Goal: Task Accomplishment & Management: Manage account settings

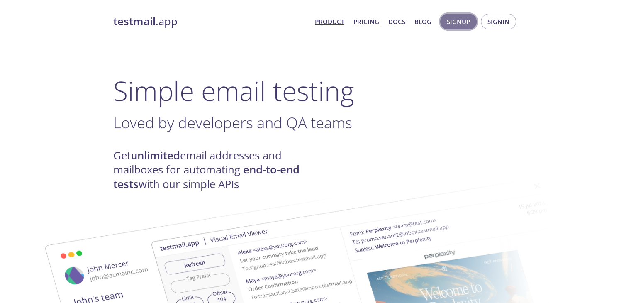
click at [460, 19] on span "Signup" at bounding box center [458, 21] width 23 height 11
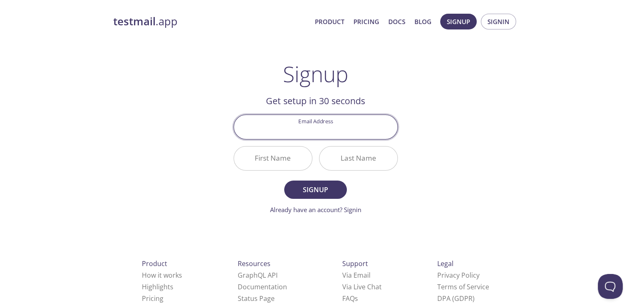
click at [312, 134] on input "Email Address" at bounding box center [316, 127] width 164 height 24
type input "[EMAIL_ADDRESS][DOMAIN_NAME]"
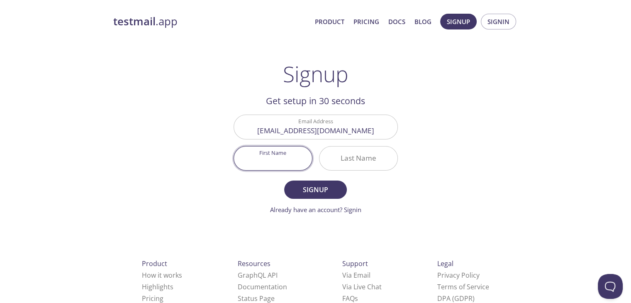
click at [285, 160] on input "First Name" at bounding box center [273, 158] width 78 height 24
type input "[PERSON_NAME]"
type input "M"
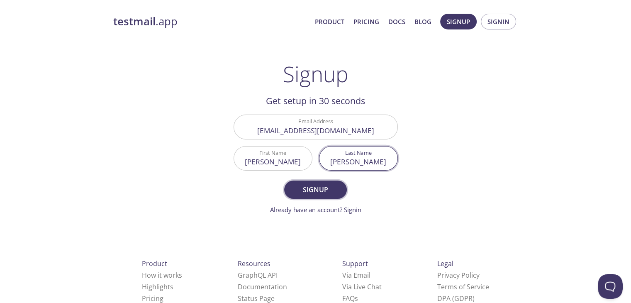
type input "[PERSON_NAME]"
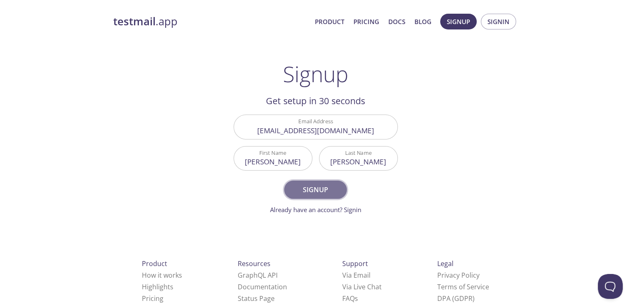
click at [306, 194] on span "Signup" at bounding box center [315, 190] width 44 height 12
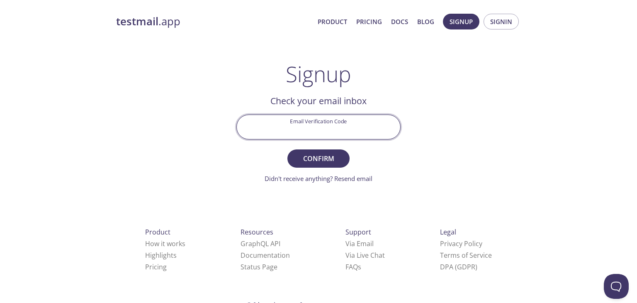
click at [314, 127] on input "Email Verification Code" at bounding box center [319, 127] width 164 height 24
paste input "LZAC1R4"
type input "LZAC1R4"
click at [288, 149] on button "Confirm" at bounding box center [319, 158] width 62 height 18
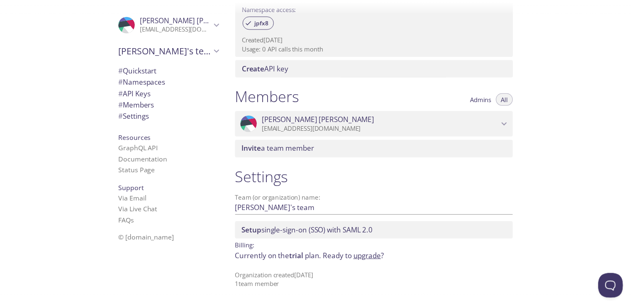
scroll to position [287, 0]
click at [366, 258] on link "upgrade" at bounding box center [371, 256] width 28 height 10
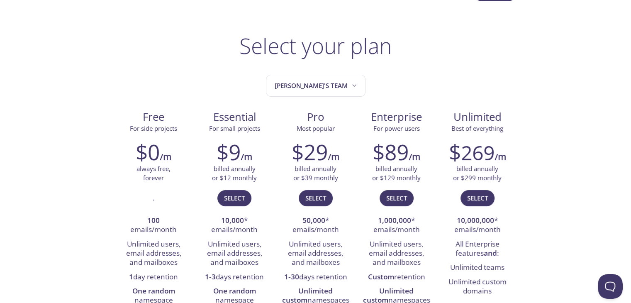
scroll to position [23, 0]
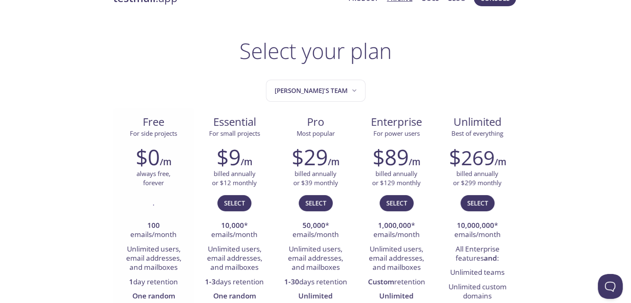
click at [147, 172] on p "always free, forever" at bounding box center [154, 178] width 34 height 18
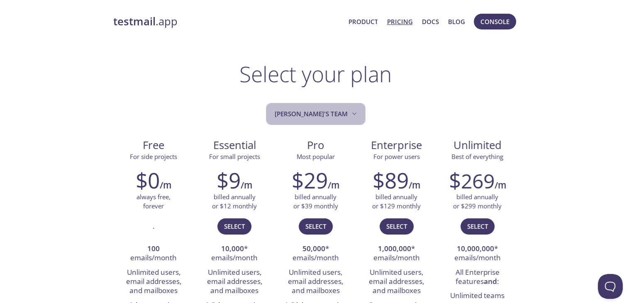
click at [333, 112] on span "[PERSON_NAME]'s team" at bounding box center [317, 113] width 84 height 11
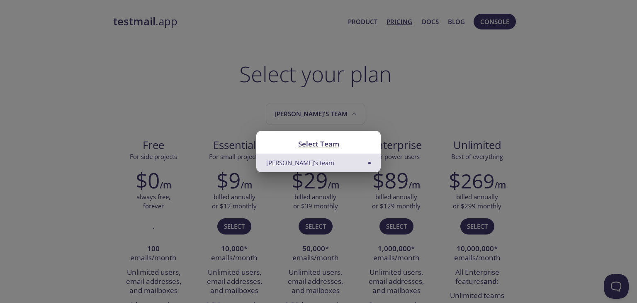
click at [203, 88] on div "Select Team Erick's team" at bounding box center [318, 151] width 637 height 303
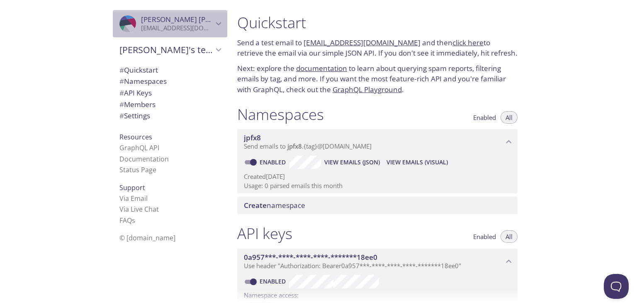
click at [216, 24] on icon "Erick Muñoz" at bounding box center [218, 23] width 5 height 3
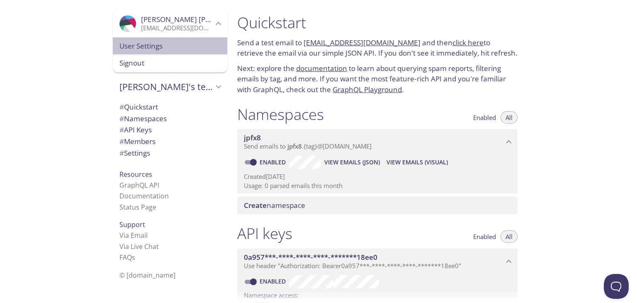
click at [156, 44] on span "User Settings" at bounding box center [170, 46] width 101 height 11
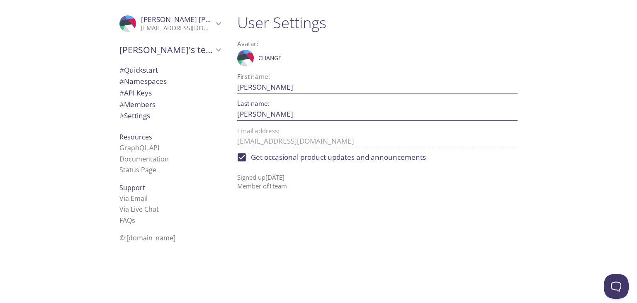
click at [270, 115] on input "[PERSON_NAME]" at bounding box center [364, 114] width 254 height 14
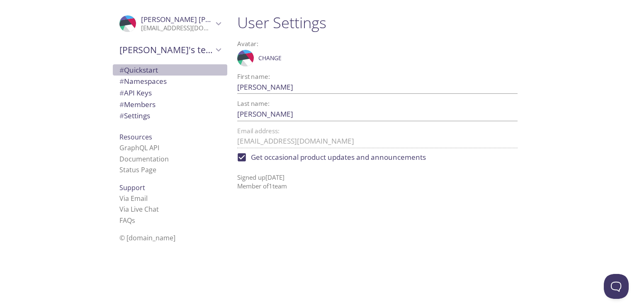
click at [138, 70] on span "# Quickstart" at bounding box center [139, 70] width 39 height 10
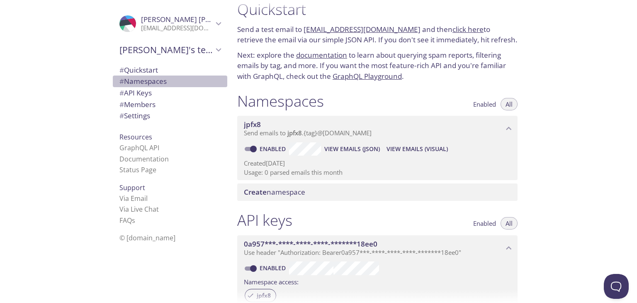
click at [143, 80] on span "# Namespaces" at bounding box center [143, 81] width 47 height 10
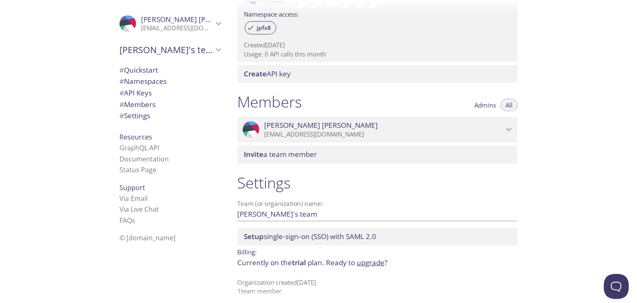
scroll to position [282, 0]
click at [124, 220] on link "FAQ s" at bounding box center [128, 220] width 16 height 9
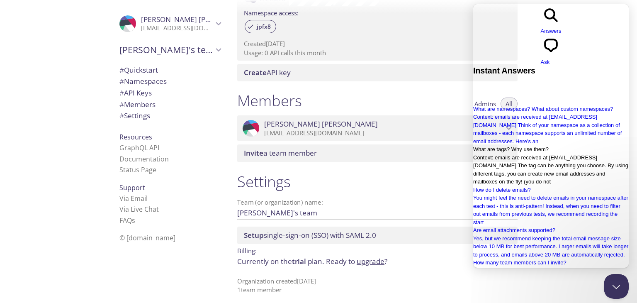
scroll to position [135, 0]
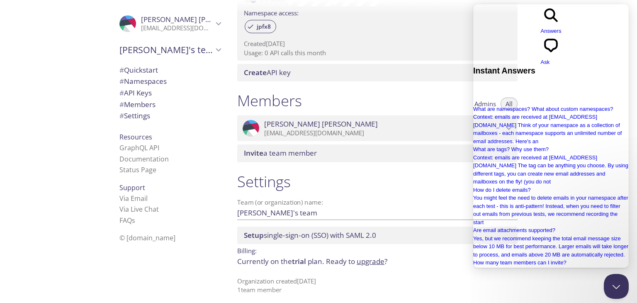
click at [562, 51] on span "chat-square" at bounding box center [551, 54] width 21 height 6
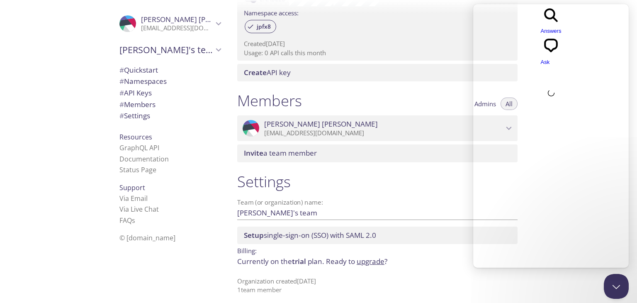
scroll to position [0, 0]
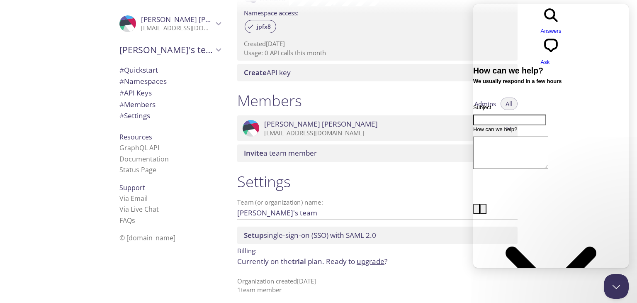
click at [541, 28] on span "Answers" at bounding box center [551, 31] width 21 height 6
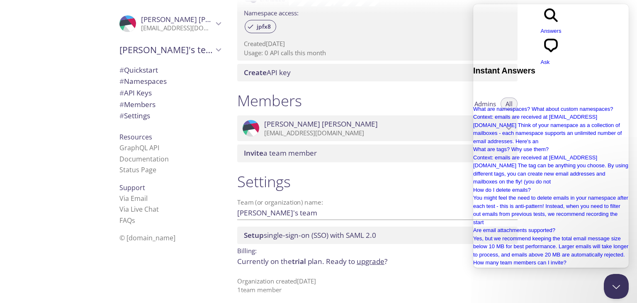
click at [340, 175] on h1 "Settings" at bounding box center [377, 181] width 281 height 19
click at [619, 289] on button "Close Beacon popover" at bounding box center [615, 284] width 25 height 25
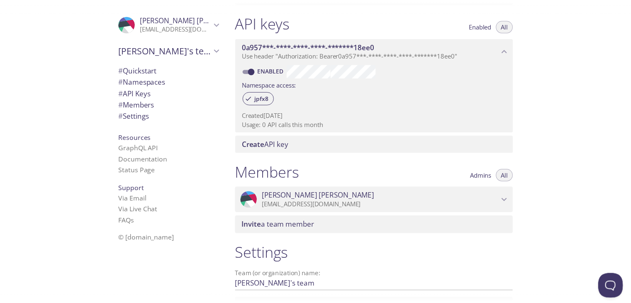
scroll to position [287, 0]
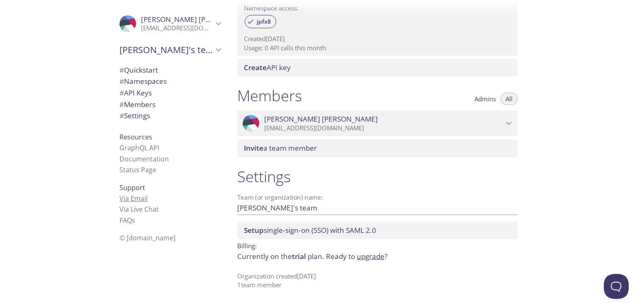
click at [128, 198] on link "Via Email" at bounding box center [134, 198] width 28 height 9
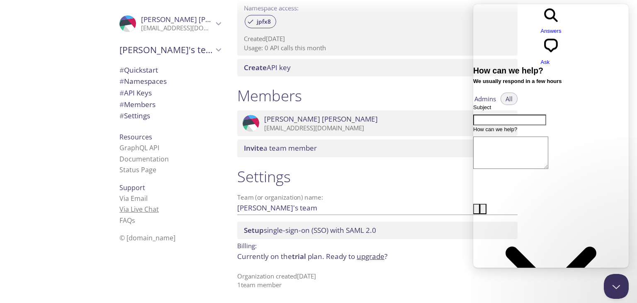
click at [141, 208] on link "Via Live Chat" at bounding box center [139, 209] width 39 height 9
click at [135, 199] on link "Via Email" at bounding box center [134, 198] width 28 height 9
click at [132, 209] on link "Via Live Chat" at bounding box center [139, 209] width 39 height 9
click at [121, 222] on link "FAQ s" at bounding box center [128, 220] width 16 height 9
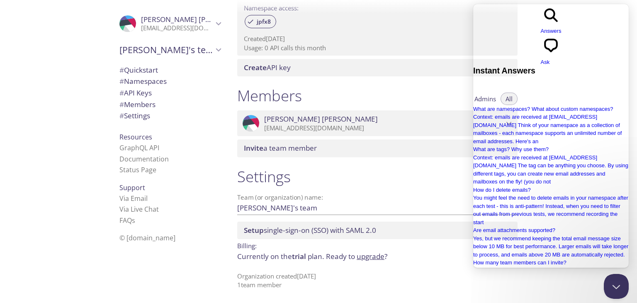
click at [145, 248] on div ".cls-1 { fill: #6d5ca8; } .cls-2 { fill: #3fc191; } .cls-3 { fill: #3b4752; } .…" at bounding box center [168, 151] width 124 height 303
click at [618, 281] on button "Close Beacon popover" at bounding box center [615, 284] width 25 height 25
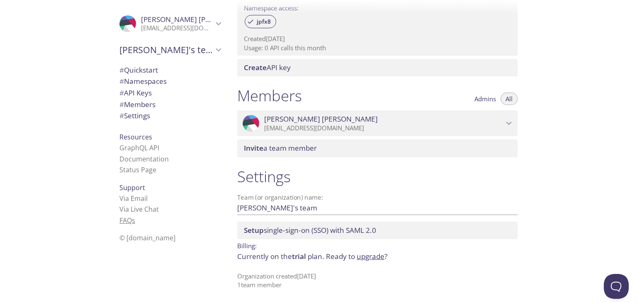
click at [132, 222] on span "s" at bounding box center [133, 220] width 3 height 9
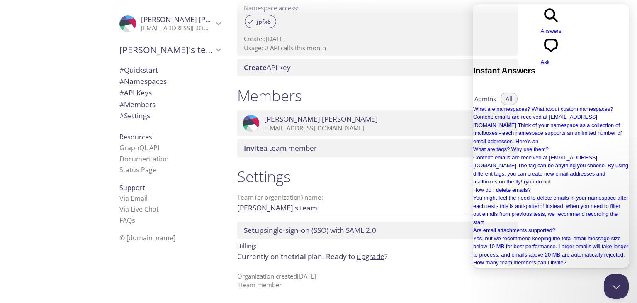
type input "student"
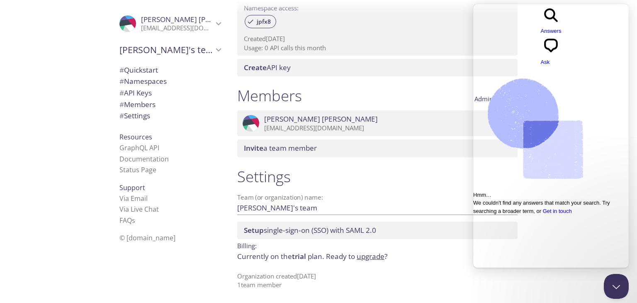
type input "s"
type input "github"
click at [614, 275] on button "Close Beacon popover" at bounding box center [615, 284] width 25 height 25
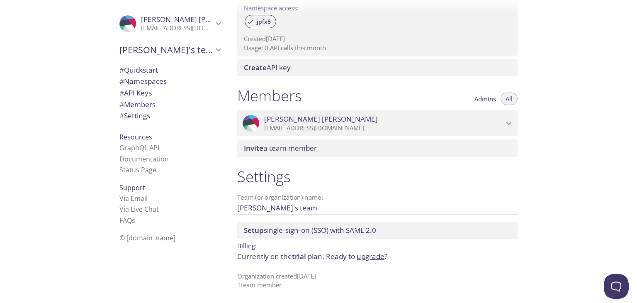
click at [372, 259] on link "upgrade" at bounding box center [371, 256] width 28 height 10
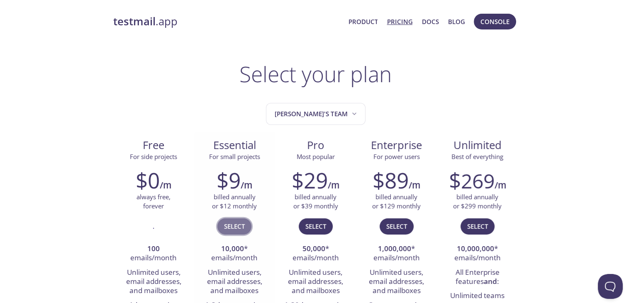
click at [237, 227] on span "Select" at bounding box center [234, 226] width 21 height 11
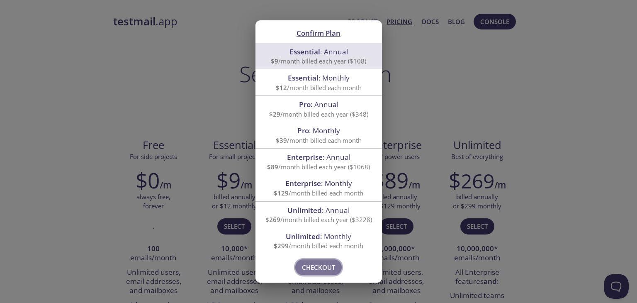
click at [328, 269] on span "Checkout" at bounding box center [318, 267] width 33 height 11
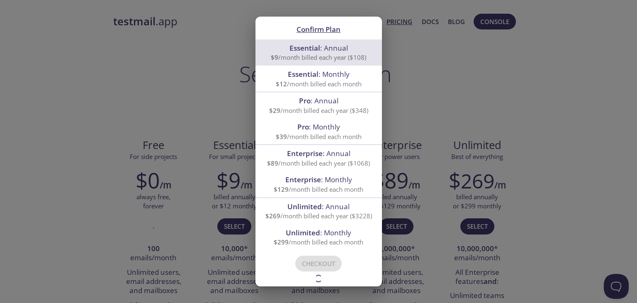
click at [191, 188] on div "Confirm Plan Essential : Annual $9 /month billed each year ($108) Essential : M…" at bounding box center [318, 151] width 637 height 303
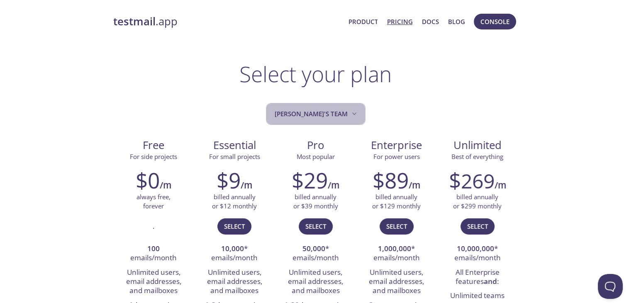
click at [331, 109] on span "[PERSON_NAME]'s team" at bounding box center [317, 113] width 84 height 11
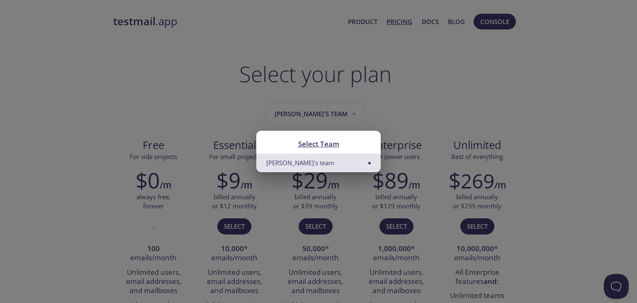
click at [330, 87] on div "Select Team Erick's team" at bounding box center [318, 151] width 637 height 303
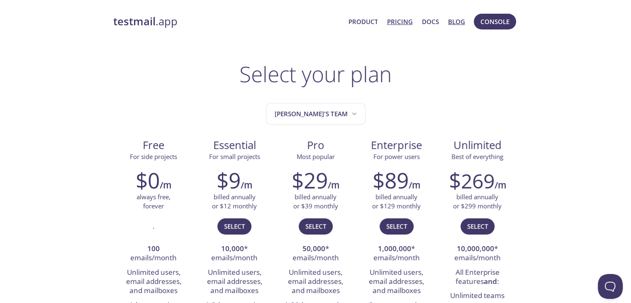
click at [464, 17] on link "Blog" at bounding box center [456, 21] width 17 height 11
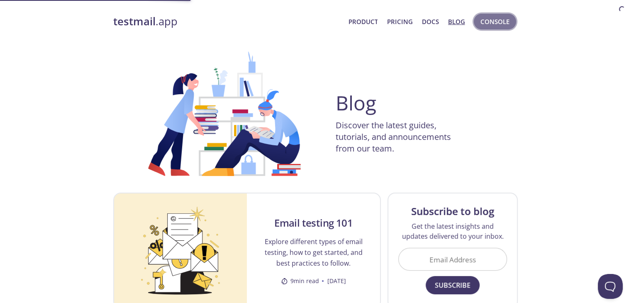
click at [489, 19] on span "Console" at bounding box center [495, 21] width 29 height 11
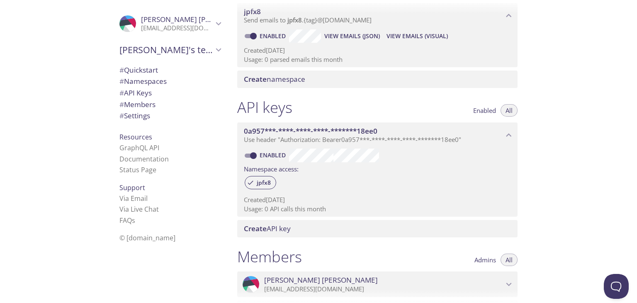
scroll to position [127, 0]
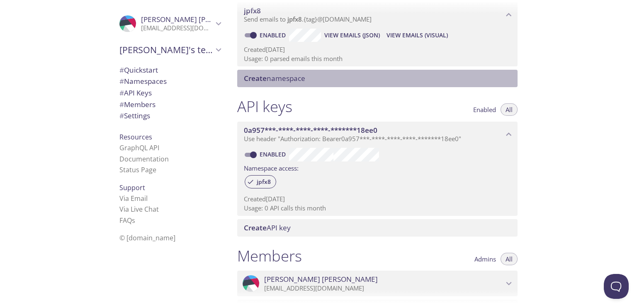
click at [305, 77] on span "Create namespace" at bounding box center [274, 78] width 61 height 10
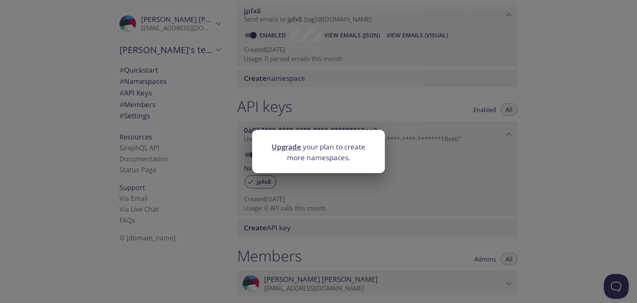
click at [234, 93] on div "Upgrade your plan to create more namespaces." at bounding box center [318, 151] width 637 height 303
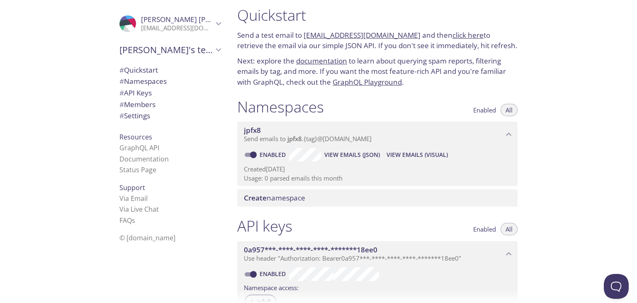
scroll to position [0, 0]
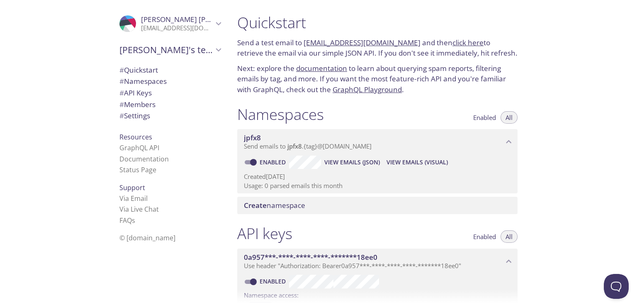
click at [254, 160] on input "Enabled" at bounding box center [254, 162] width 30 height 10
click at [252, 161] on input "Disabled" at bounding box center [247, 162] width 30 height 10
checkbox input "true"
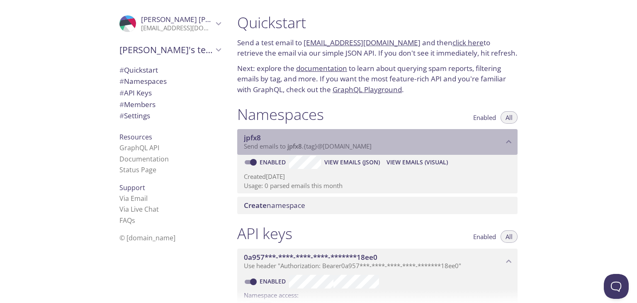
click at [474, 135] on span "jpfx8" at bounding box center [374, 137] width 260 height 9
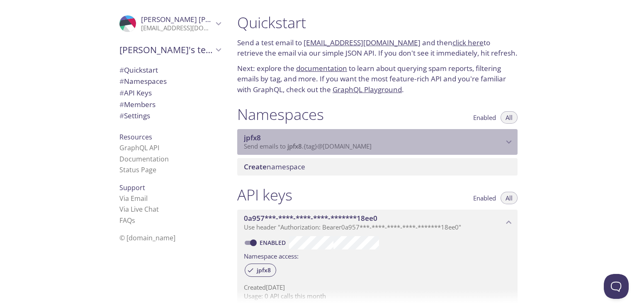
click at [473, 135] on span "jpfx8" at bounding box center [374, 137] width 260 height 9
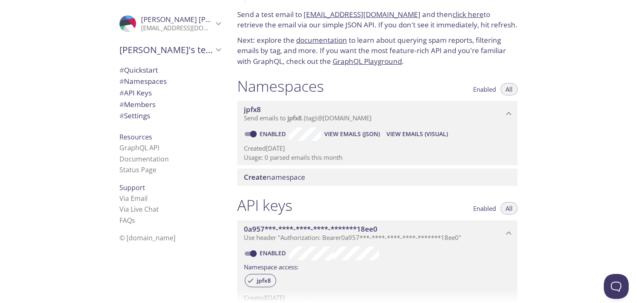
scroll to position [22, 0]
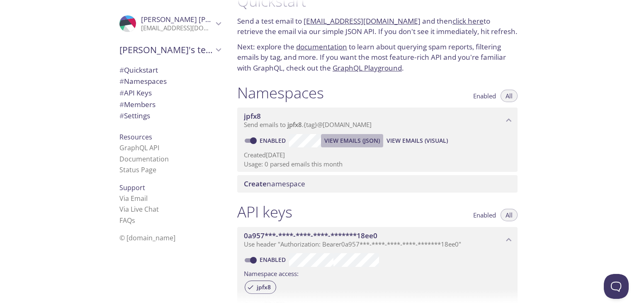
click at [359, 142] on span "View Emails (JSON)" at bounding box center [353, 141] width 56 height 10
click at [403, 141] on span "View Emails (Visual)" at bounding box center [417, 141] width 61 height 10
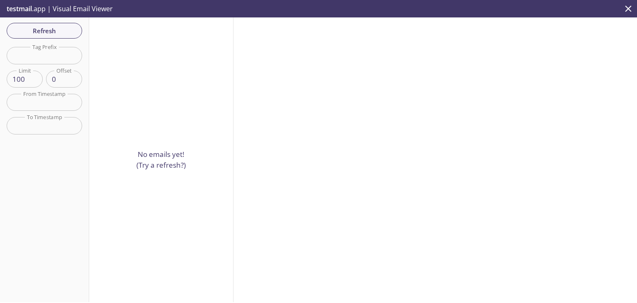
click at [49, 105] on input "text" at bounding box center [45, 102] width 76 height 17
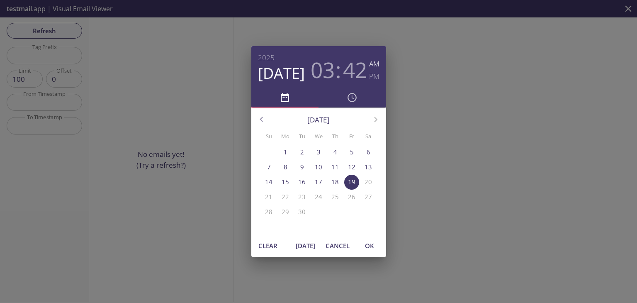
click at [152, 134] on div "[DATE] 03 : 42 AM PM [DATE] Su Mo Tu We Th Fr Sa 31 1 2 3 4 5 6 7 8 9 10 11 12 …" at bounding box center [318, 151] width 637 height 303
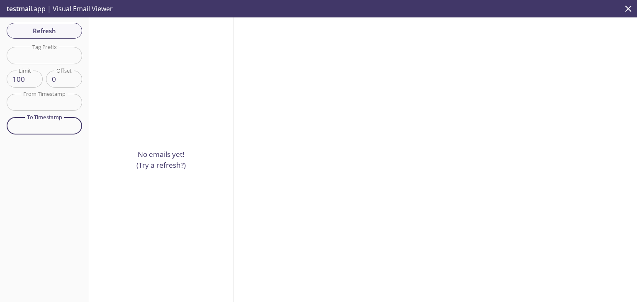
click at [52, 117] on input "text" at bounding box center [45, 125] width 76 height 17
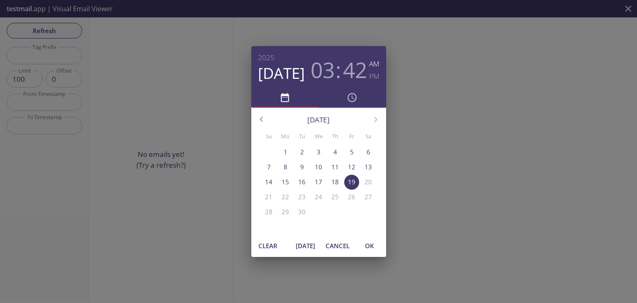
click at [186, 109] on div "[DATE] 03 : 42 AM PM [DATE] Su Mo Tu We Th Fr Sa 31 1 2 3 4 5 6 7 8 9 10 11 12 …" at bounding box center [318, 151] width 637 height 303
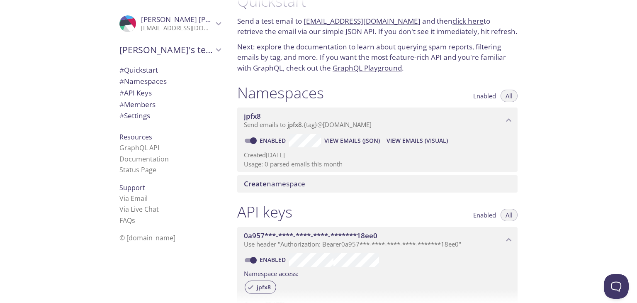
click at [277, 160] on p "Usage: 0 parsed emails this month" at bounding box center [377, 164] width 267 height 9
click at [292, 165] on p "Usage: 0 parsed emails this month" at bounding box center [377, 164] width 267 height 9
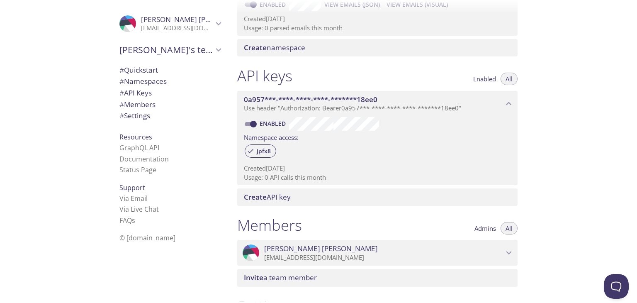
scroll to position [167, 0]
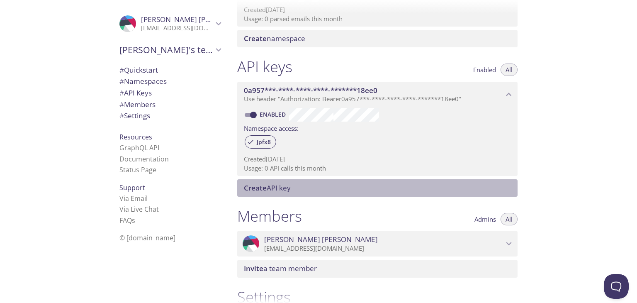
click at [266, 190] on span "Create" at bounding box center [255, 188] width 23 height 10
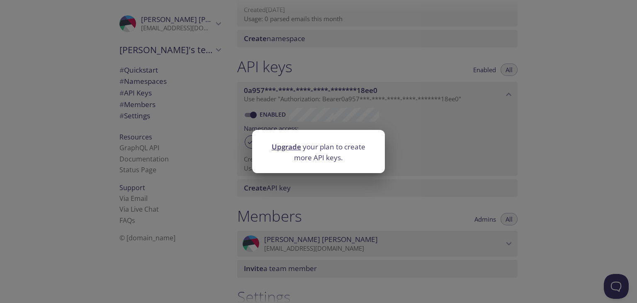
click at [231, 123] on div "Upgrade your plan to create more API keys." at bounding box center [318, 151] width 637 height 303
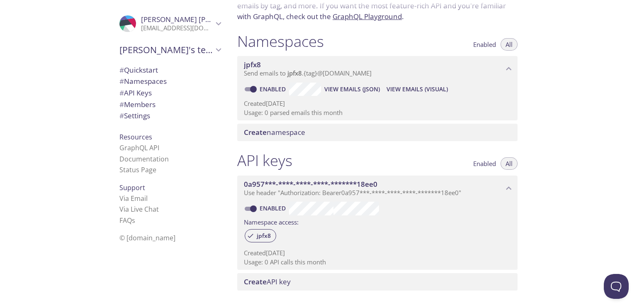
scroll to position [0, 0]
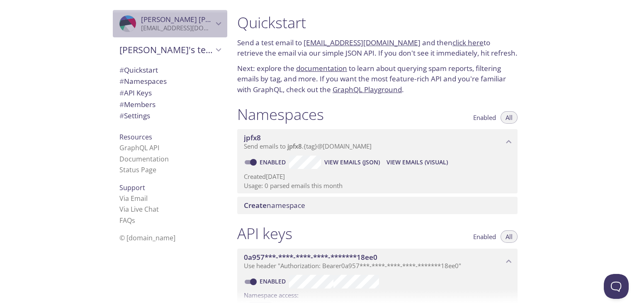
click at [214, 30] on div ".cls-1 { fill: #6d5ca8; } .cls-2 { fill: #3fc191; } .cls-3 { fill: #3b4752; } .…" at bounding box center [170, 23] width 115 height 27
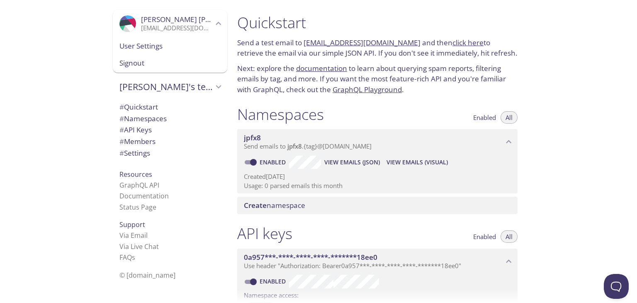
click at [146, 51] on span "User Settings" at bounding box center [170, 46] width 101 height 11
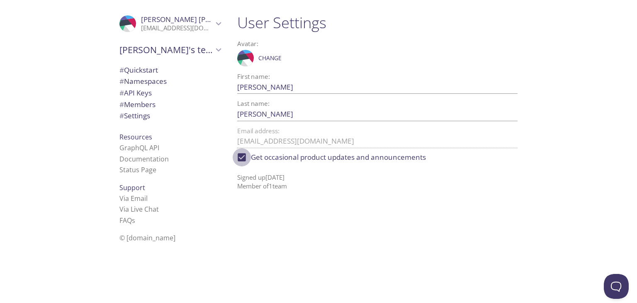
click at [244, 158] on input "Get occasional product updates and announcements" at bounding box center [242, 157] width 18 height 18
checkbox input "false"
click at [269, 116] on input "[PERSON_NAME]" at bounding box center [364, 114] width 254 height 14
type input "M"
click at [502, 115] on span "Save" at bounding box center [504, 114] width 22 height 10
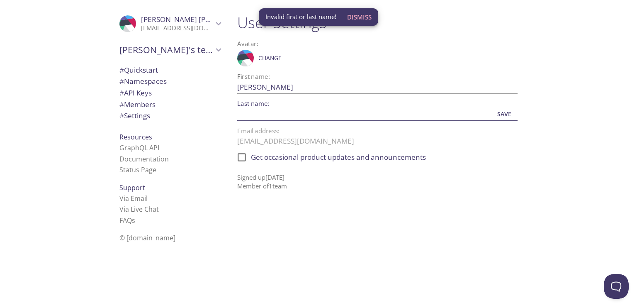
click at [276, 110] on input "Last name:" at bounding box center [364, 114] width 254 height 14
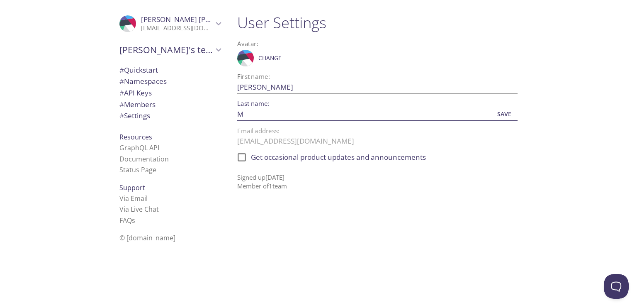
type input "M"
click at [508, 114] on span "Save" at bounding box center [504, 114] width 22 height 10
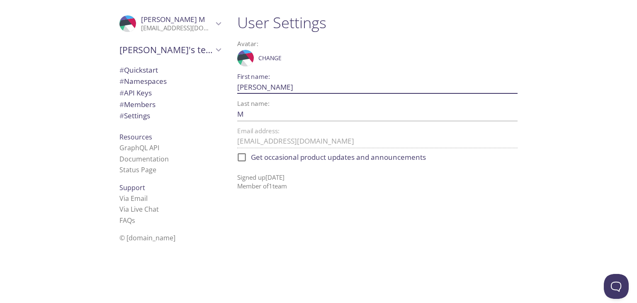
click at [308, 84] on input "[PERSON_NAME]" at bounding box center [364, 87] width 254 height 14
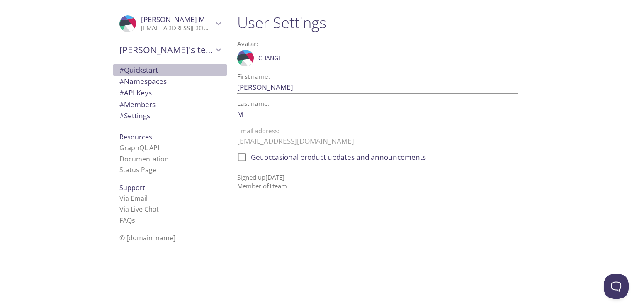
click at [139, 72] on span "# Quickstart" at bounding box center [139, 70] width 39 height 10
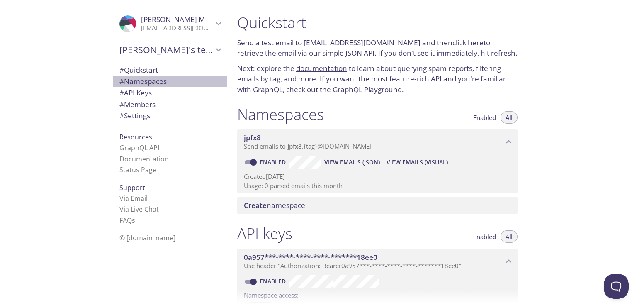
click at [161, 82] on span "# Namespaces" at bounding box center [143, 81] width 47 height 10
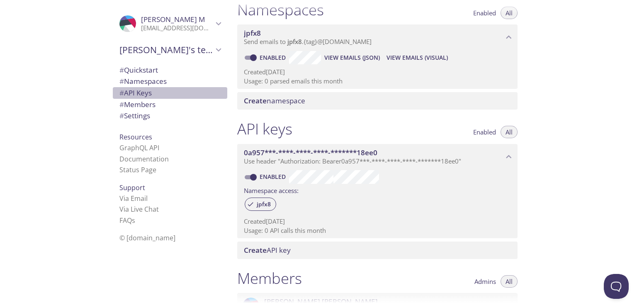
click at [141, 93] on span "# API Keys" at bounding box center [136, 93] width 32 height 10
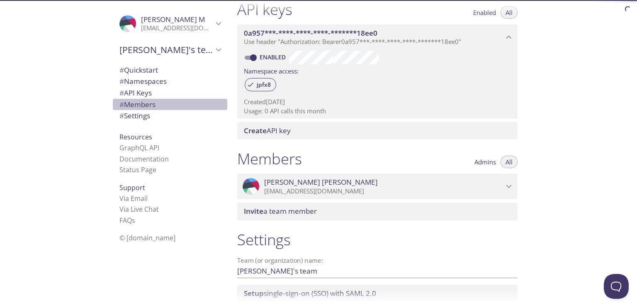
click at [134, 105] on span "# Members" at bounding box center [138, 105] width 36 height 10
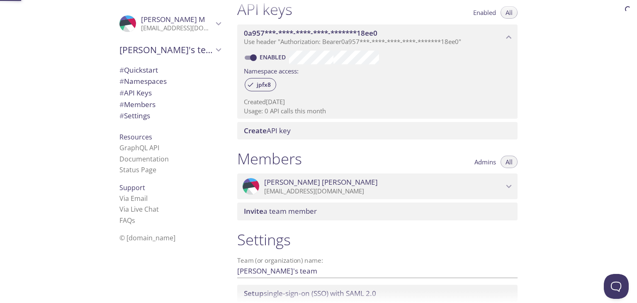
scroll to position [287, 0]
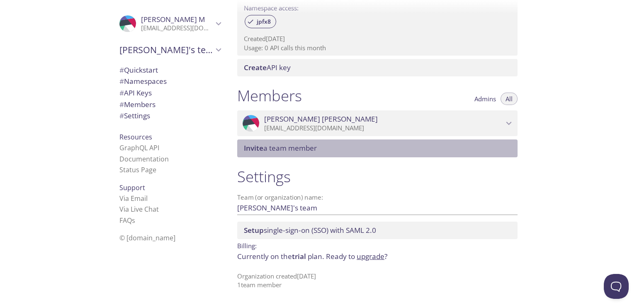
click at [402, 144] on span "Invite a team member" at bounding box center [379, 148] width 271 height 9
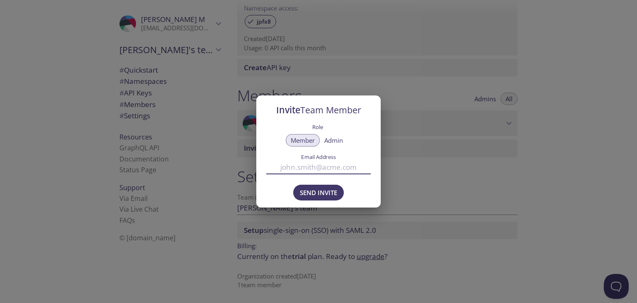
click at [305, 166] on input "Email Address" at bounding box center [318, 167] width 105 height 14
click at [330, 140] on span "Admin" at bounding box center [334, 140] width 19 height 0
click at [300, 140] on span "Member" at bounding box center [303, 140] width 24 height 0
click at [233, 118] on div "Invite Team Member Role Member Admin Email Address Send Invite" at bounding box center [318, 151] width 637 height 303
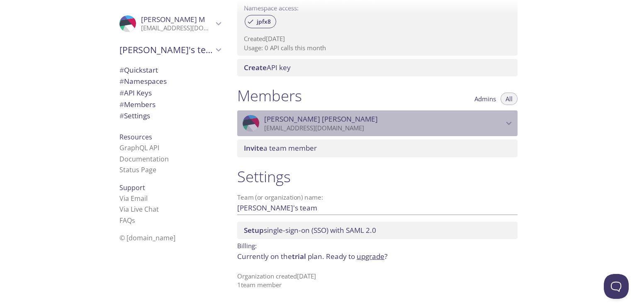
click at [418, 118] on span "[PERSON_NAME]" at bounding box center [383, 119] width 239 height 9
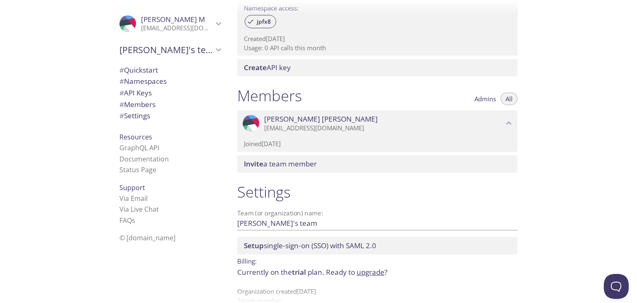
click at [332, 145] on p "Joined [DATE]" at bounding box center [377, 143] width 267 height 9
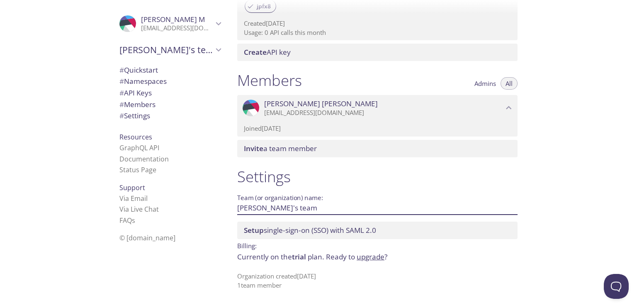
click at [291, 207] on input "[PERSON_NAME]'s team" at bounding box center [364, 208] width 254 height 14
click at [329, 204] on input "[PERSON_NAME]'s team" at bounding box center [364, 208] width 254 height 14
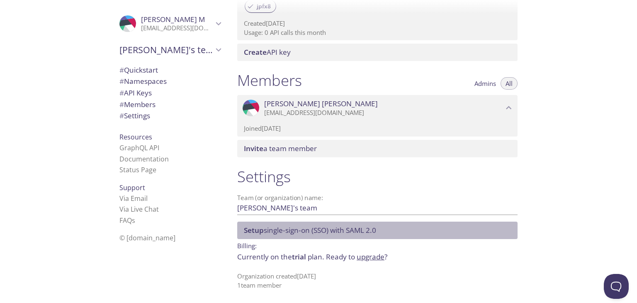
click at [271, 229] on span "Setup single-sign-on (SSO) with [PERSON_NAME] 2.0" at bounding box center [310, 230] width 132 height 10
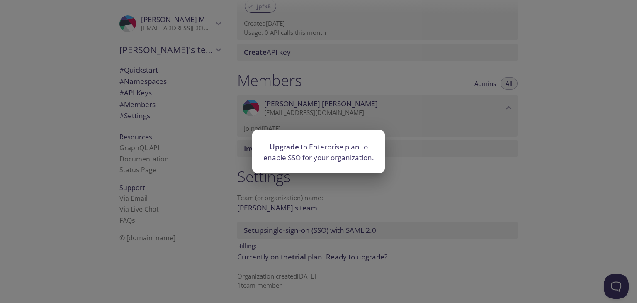
click at [225, 153] on div "Upgrade to Enterprise plan to enable SSO for your organization." at bounding box center [318, 151] width 637 height 303
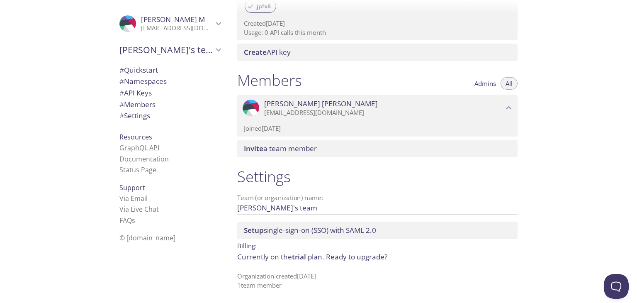
click at [129, 148] on link "GraphQL API" at bounding box center [140, 147] width 40 height 9
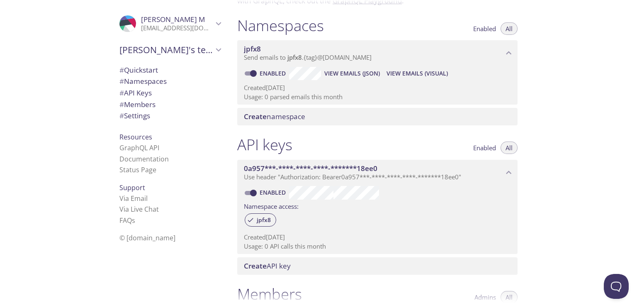
scroll to position [0, 0]
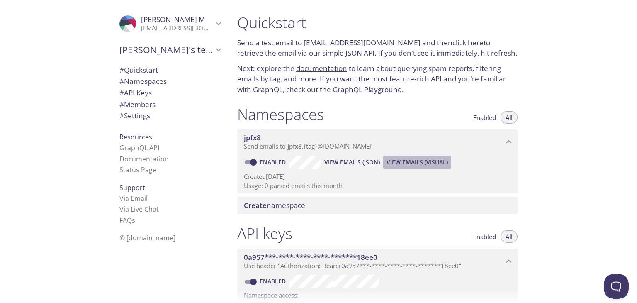
click at [416, 167] on button "View Emails (Visual)" at bounding box center [417, 162] width 68 height 13
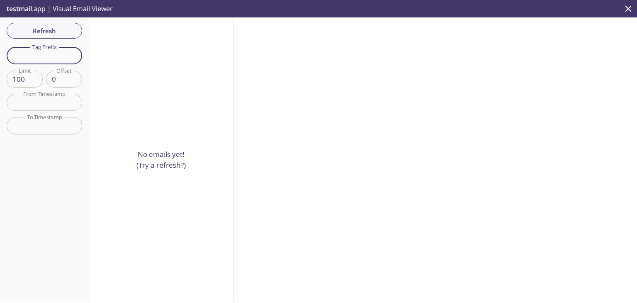
click at [56, 58] on input "text" at bounding box center [45, 55] width 76 height 17
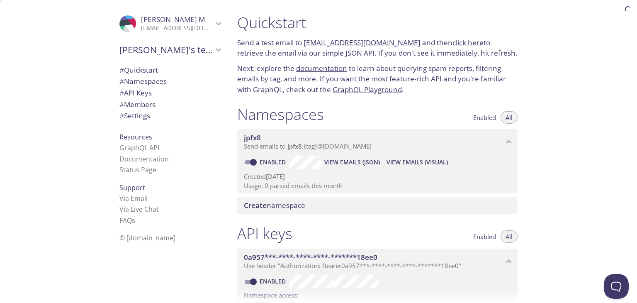
scroll to position [303, 0]
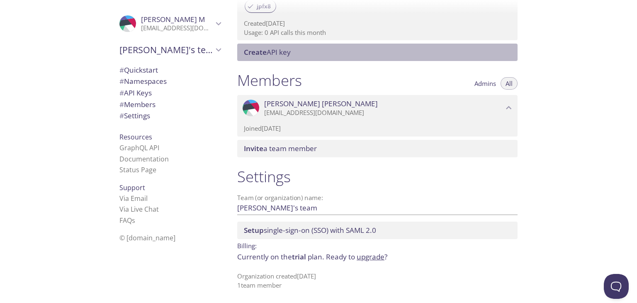
click at [238, 51] on div "Create API key" at bounding box center [377, 52] width 281 height 17
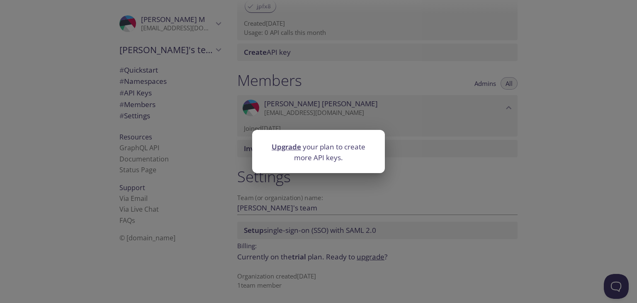
click at [616, 59] on div "Upgrade your plan to create more API keys." at bounding box center [318, 151] width 637 height 303
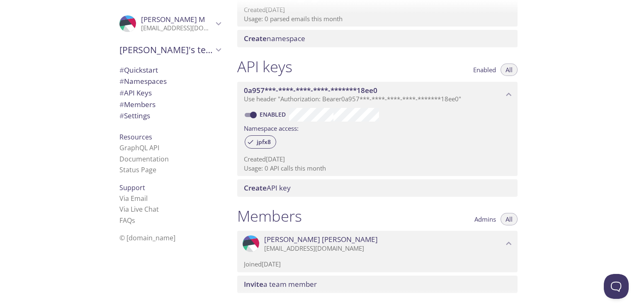
scroll to position [179, 0]
